Goal: Task Accomplishment & Management: Manage account settings

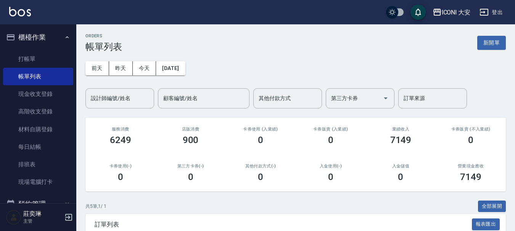
drag, startPoint x: 482, startPoint y: 46, endPoint x: 422, endPoint y: 55, distance: 61.0
click at [482, 46] on button "新開單" at bounding box center [491, 43] width 29 height 14
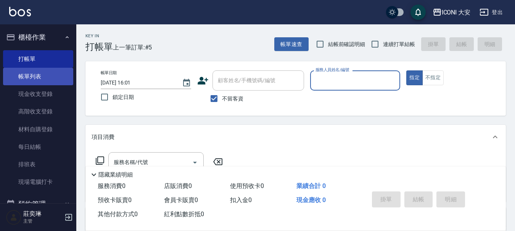
click at [30, 76] on link "帳單列表" at bounding box center [38, 77] width 70 height 18
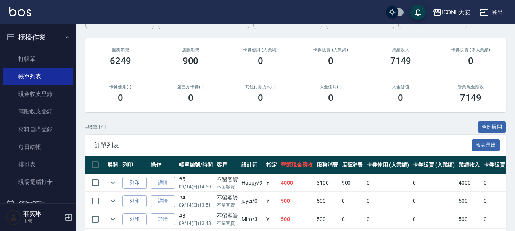
scroll to position [149, 0]
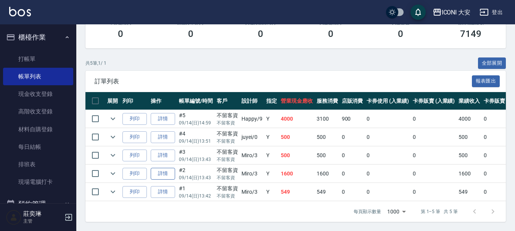
click at [162, 168] on link "詳情" at bounding box center [163, 174] width 24 height 12
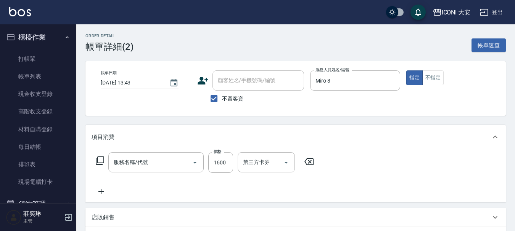
type input "[DATE] 13:43"
checkbox input "true"
type input "Miro-3"
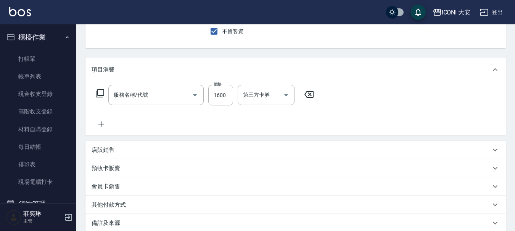
type input "染髮(N301)"
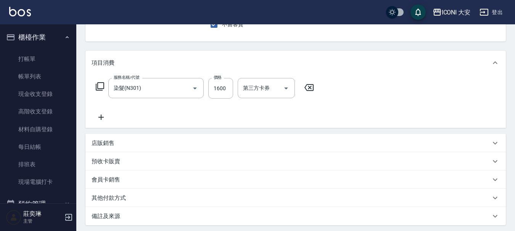
scroll to position [29, 0]
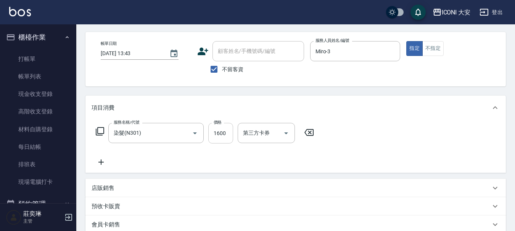
click at [219, 135] on input "1600" at bounding box center [220, 133] width 25 height 21
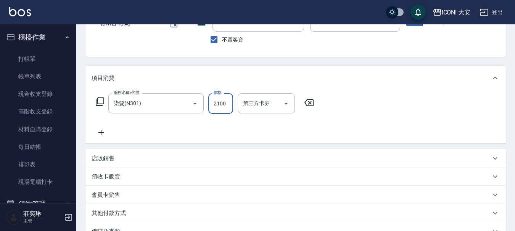
scroll to position [144, 0]
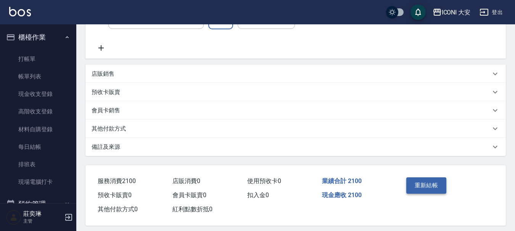
type input "2100"
click at [436, 194] on button "重新結帳" at bounding box center [426, 186] width 40 height 16
